Goal: Information Seeking & Learning: Learn about a topic

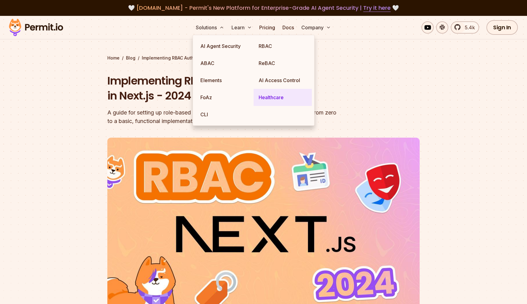
click at [272, 95] on link "Healthcare" at bounding box center [283, 97] width 58 height 17
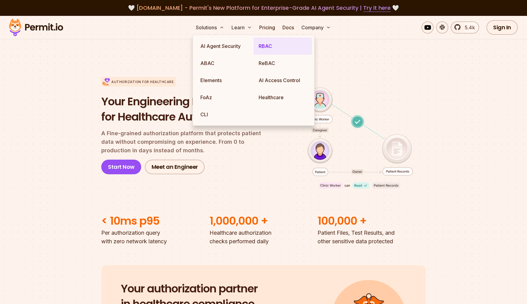
click at [269, 47] on link "RBAC" at bounding box center [283, 46] width 58 height 17
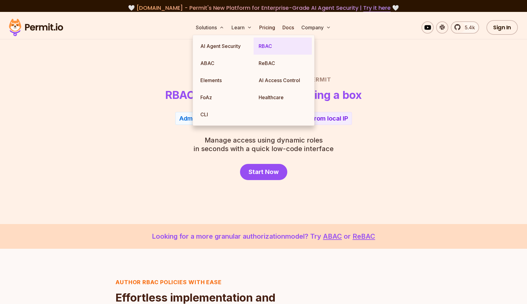
click at [269, 47] on link "RBAC" at bounding box center [283, 46] width 58 height 17
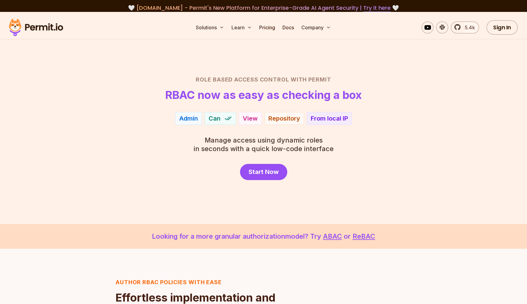
click at [129, 101] on header "Role Based Access Control with Permit RBAC now as easy as checking a box" at bounding box center [263, 88] width 427 height 26
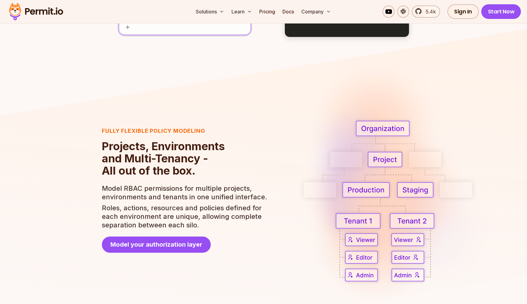
scroll to position [1031, 0]
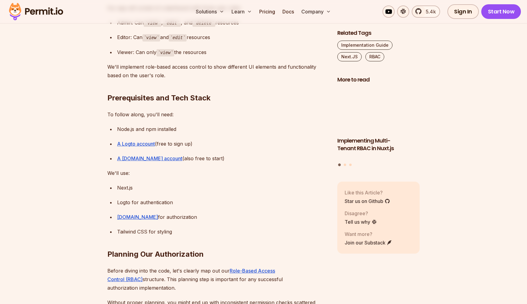
scroll to position [620, 0]
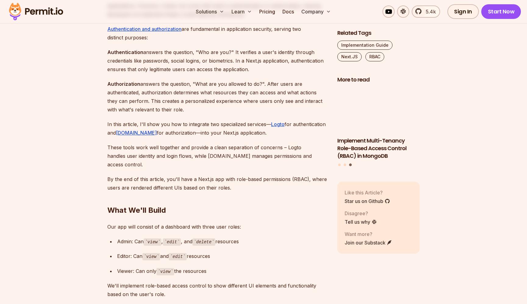
scroll to position [400, 0]
